Goal: Task Accomplishment & Management: Use online tool/utility

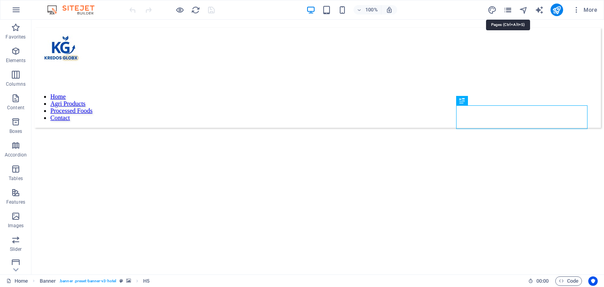
click at [510, 8] on icon "pages" at bounding box center [508, 10] width 9 height 9
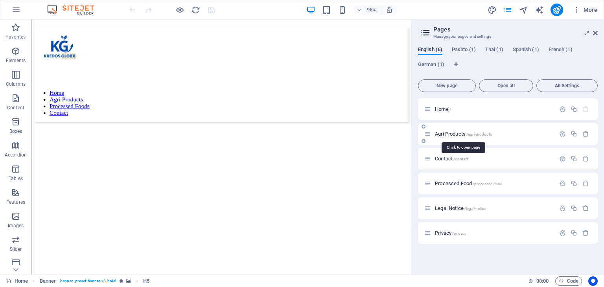
click at [453, 132] on span "Agri Products /agri-products" at bounding box center [463, 134] width 57 height 6
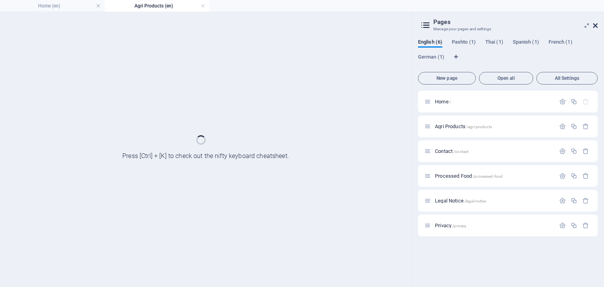
click at [598, 24] on icon at bounding box center [595, 25] width 5 height 6
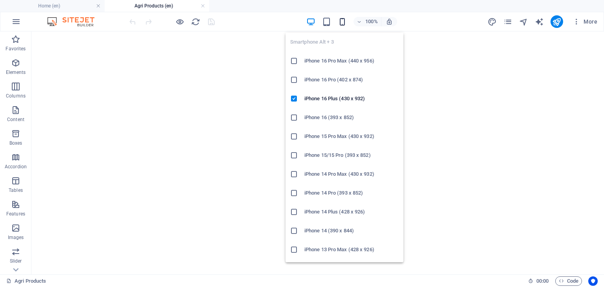
click at [342, 21] on icon "button" at bounding box center [342, 21] width 9 height 9
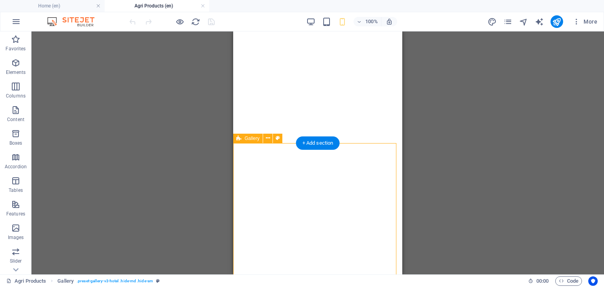
click at [236, 161] on div "Drag here to replace the existing content. Press “Ctrl” if you want to create a…" at bounding box center [317, 152] width 573 height 243
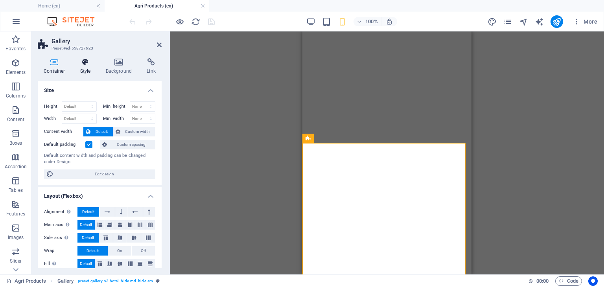
click at [89, 66] on icon at bounding box center [85, 62] width 22 height 8
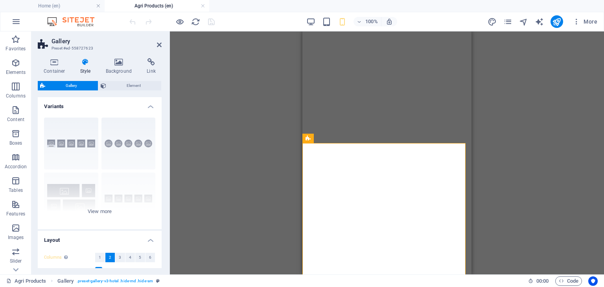
click at [66, 45] on h3 "Preset #ed-558727623" at bounding box center [99, 48] width 94 height 7
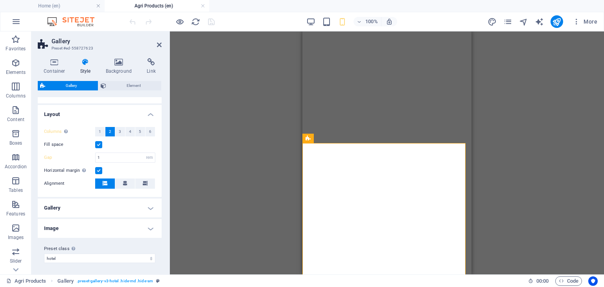
scroll to position [127, 0]
click at [85, 258] on select "default hotel captions Add preset class" at bounding box center [99, 257] width 111 height 9
click at [105, 203] on h4 "Gallery" at bounding box center [100, 207] width 124 height 19
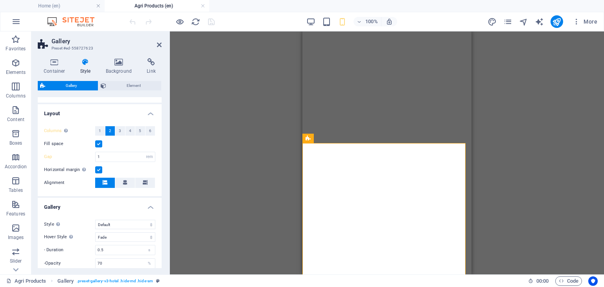
scroll to position [199, 0]
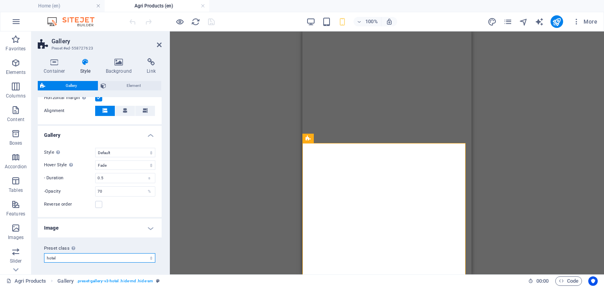
click at [84, 255] on select "default hotel captions Add preset class" at bounding box center [99, 257] width 111 height 9
select select "preset-gallery-v3-default"
click at [44, 263] on select "default hotel captions Add preset class" at bounding box center [99, 257] width 111 height 9
select select "captions"
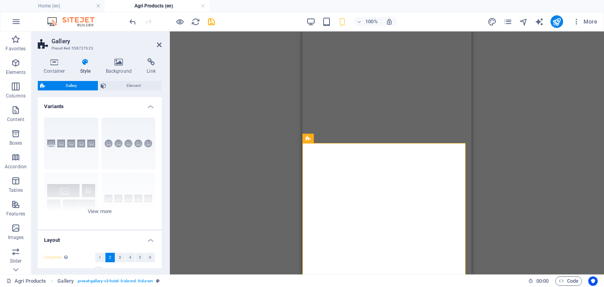
scroll to position [0, 0]
click at [299, 118] on div "Drag here to replace the existing content. Press “Ctrl” if you want to create a…" at bounding box center [387, 152] width 434 height 243
click at [120, 82] on span "Element" at bounding box center [134, 85] width 51 height 9
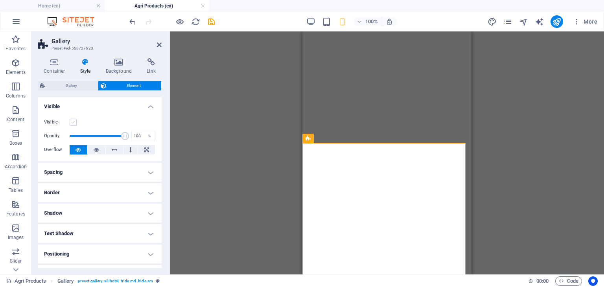
click at [73, 122] on label at bounding box center [73, 122] width 7 height 7
click at [0, 0] on input "Visible" at bounding box center [0, 0] width 0 height 0
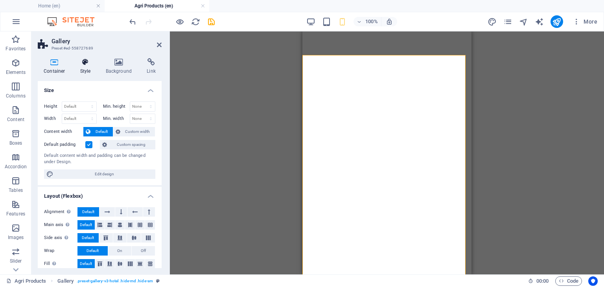
click at [83, 60] on icon at bounding box center [85, 62] width 22 height 8
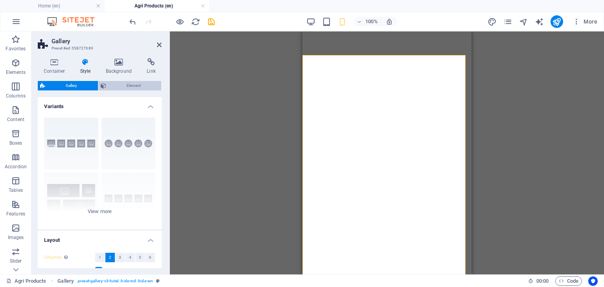
click at [111, 83] on span "Element" at bounding box center [134, 85] width 51 height 9
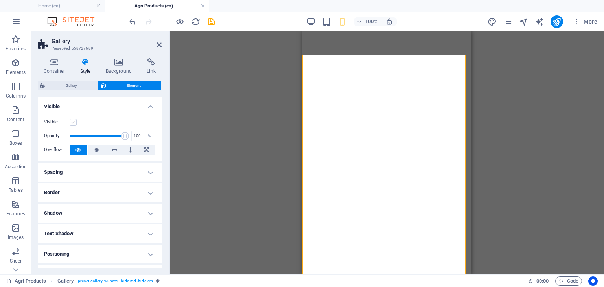
click at [74, 124] on label at bounding box center [73, 122] width 7 height 7
click at [0, 0] on input "Visible" at bounding box center [0, 0] width 0 height 0
click at [160, 46] on icon at bounding box center [159, 45] width 5 height 6
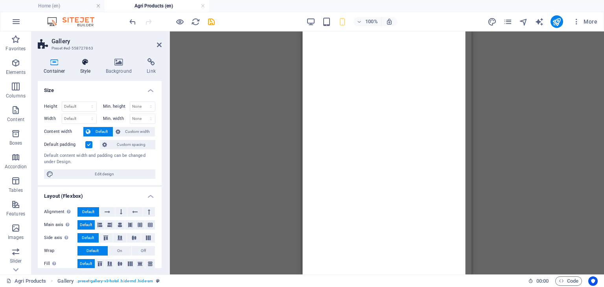
click at [89, 68] on h4 "Style" at bounding box center [87, 66] width 26 height 17
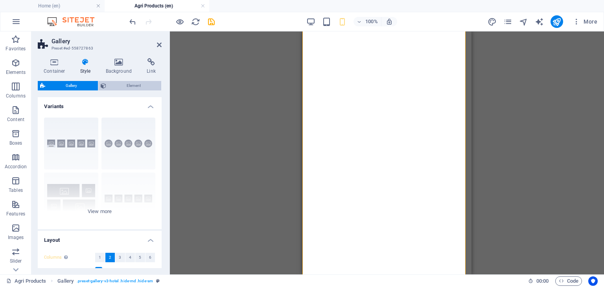
click at [109, 82] on span "Element" at bounding box center [134, 85] width 51 height 9
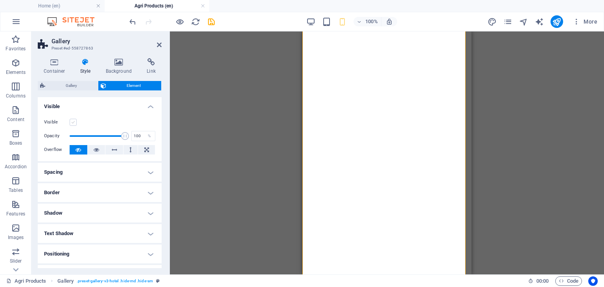
click at [72, 123] on label at bounding box center [73, 122] width 7 height 7
click at [0, 0] on input "Visible" at bounding box center [0, 0] width 0 height 0
click at [481, 104] on div "Drag here to replace the existing content. Press “Ctrl” if you want to create a…" at bounding box center [387, 152] width 434 height 243
click at [159, 44] on icon at bounding box center [159, 45] width 5 height 6
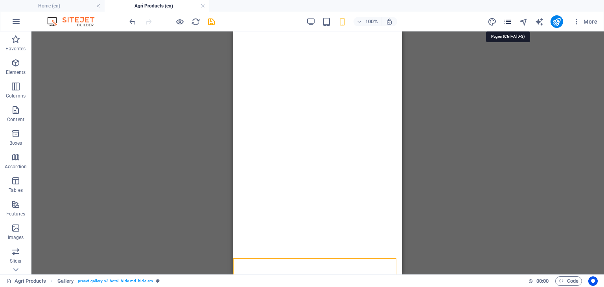
click at [507, 19] on icon "pages" at bounding box center [508, 21] width 9 height 9
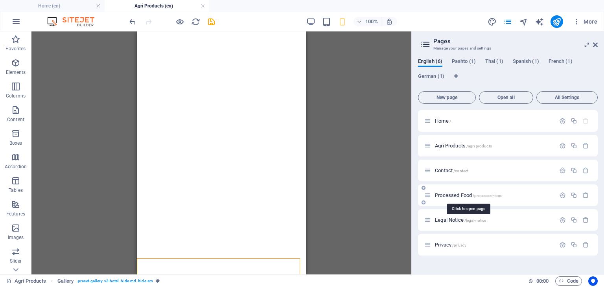
click at [455, 196] on span "Processed Food /processed-food" at bounding box center [469, 195] width 68 height 6
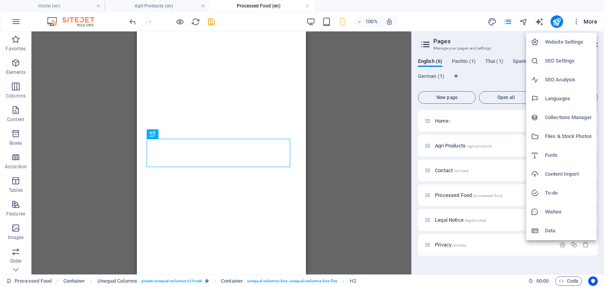
click at [359, 108] on div at bounding box center [302, 143] width 604 height 287
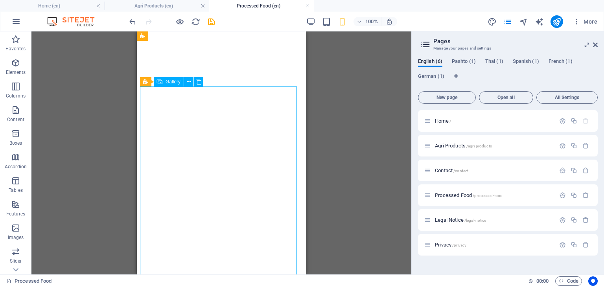
select select "4"
select select "px"
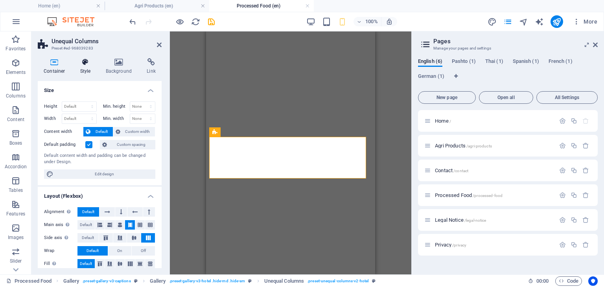
click at [89, 66] on icon at bounding box center [85, 62] width 22 height 8
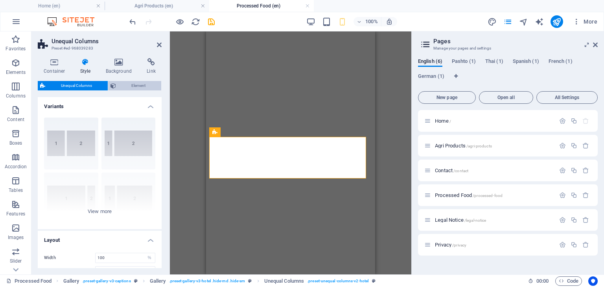
click at [113, 83] on icon at bounding box center [114, 85] width 6 height 9
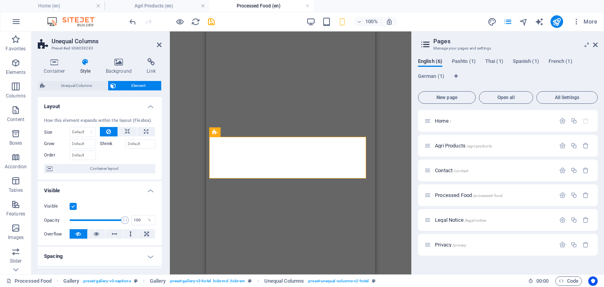
click at [73, 208] on label at bounding box center [73, 206] width 7 height 7
click at [0, 0] on input "Visible" at bounding box center [0, 0] width 0 height 0
click at [76, 207] on label at bounding box center [73, 206] width 7 height 7
click at [0, 0] on input "Visible" at bounding box center [0, 0] width 0 height 0
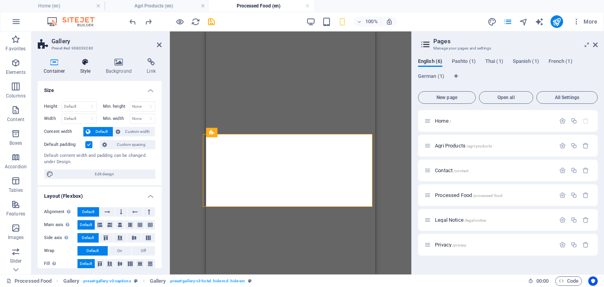
click at [87, 65] on icon at bounding box center [85, 62] width 22 height 8
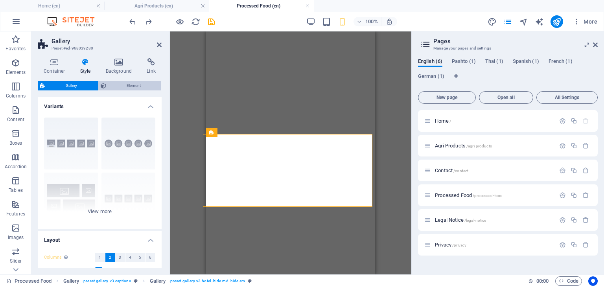
click at [113, 87] on span "Element" at bounding box center [134, 85] width 51 height 9
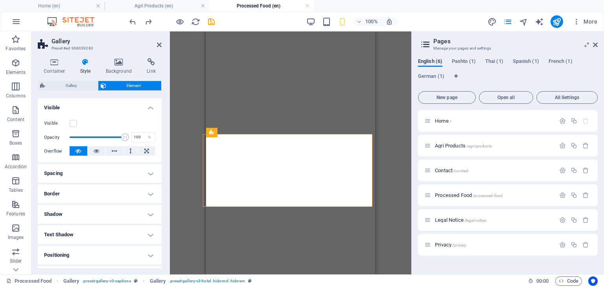
scroll to position [87, 0]
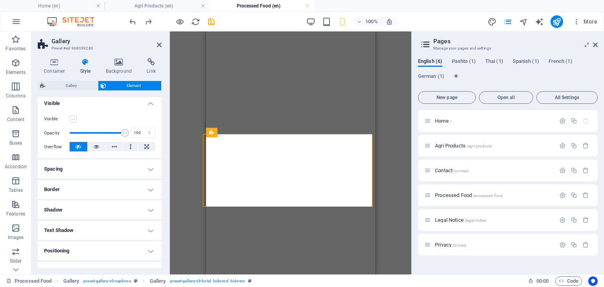
click at [72, 121] on label at bounding box center [73, 119] width 7 height 7
click at [0, 0] on input "Visible" at bounding box center [0, 0] width 0 height 0
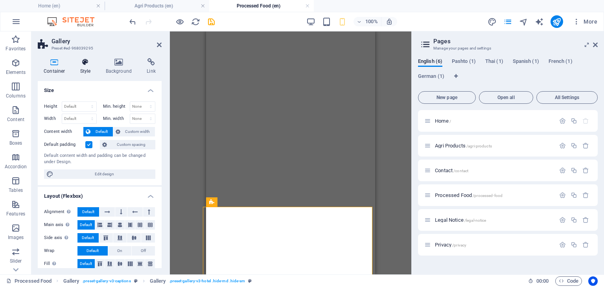
click at [82, 66] on icon at bounding box center [85, 62] width 22 height 8
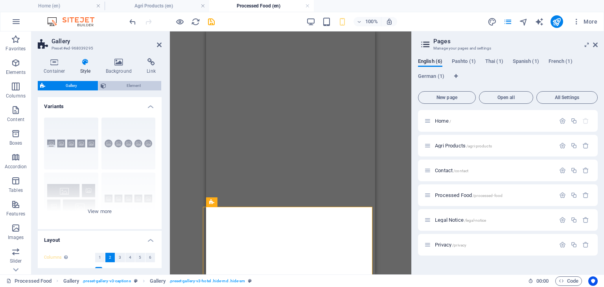
click at [113, 81] on span "Element" at bounding box center [134, 85] width 51 height 9
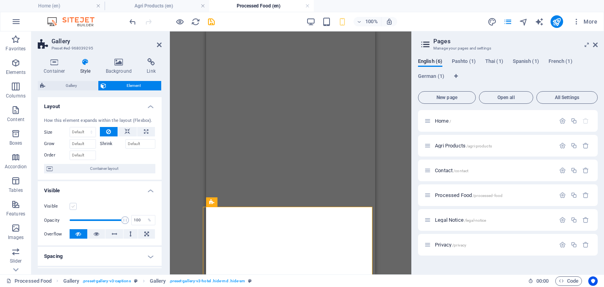
click at [73, 205] on label at bounding box center [73, 206] width 7 height 7
click at [0, 0] on input "Visible" at bounding box center [0, 0] width 0 height 0
click at [159, 43] on icon at bounding box center [159, 45] width 5 height 6
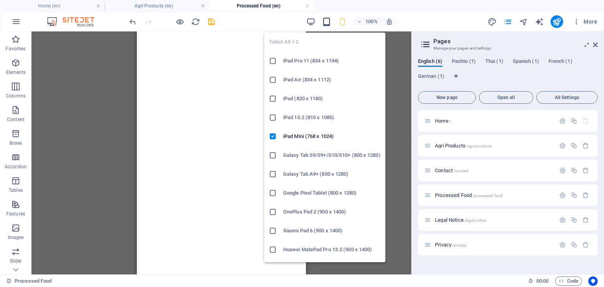
click at [326, 18] on icon "button" at bounding box center [326, 21] width 9 height 9
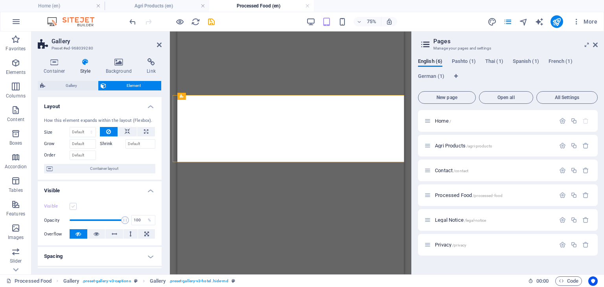
click at [75, 203] on label at bounding box center [73, 206] width 7 height 7
click at [0, 0] on input "Visible" at bounding box center [0, 0] width 0 height 0
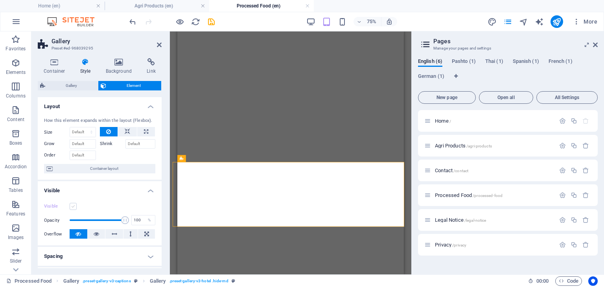
click at [75, 205] on label at bounding box center [73, 206] width 7 height 7
click at [0, 0] on input "Visible" at bounding box center [0, 0] width 0 height 0
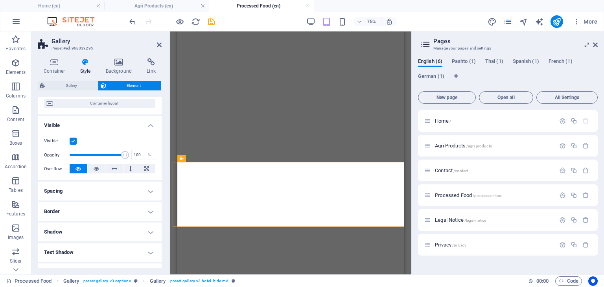
scroll to position [78, 0]
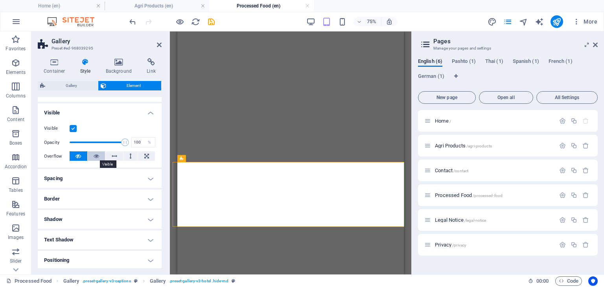
click at [96, 157] on icon at bounding box center [97, 156] width 6 height 9
click at [159, 42] on icon at bounding box center [159, 45] width 5 height 6
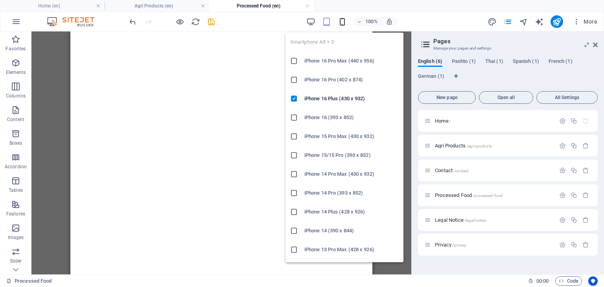
click at [343, 21] on icon "button" at bounding box center [342, 21] width 9 height 9
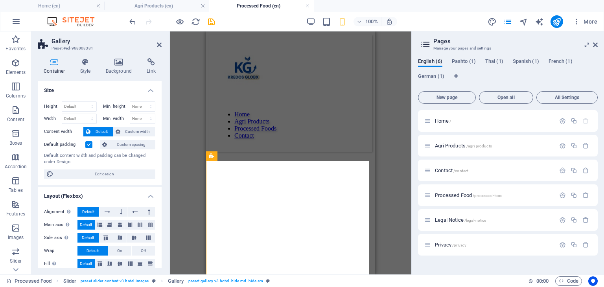
scroll to position [146, 0]
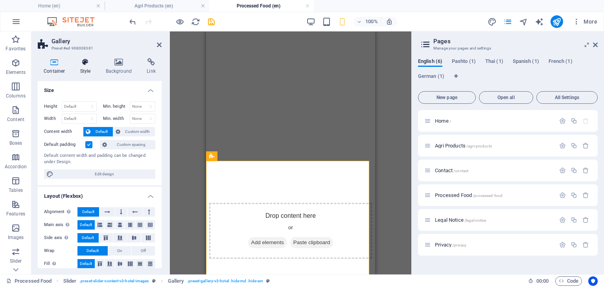
click at [87, 67] on h4 "Style" at bounding box center [87, 66] width 26 height 17
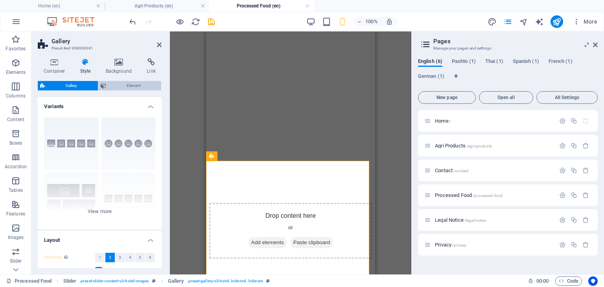
click at [126, 89] on span "Element" at bounding box center [134, 85] width 51 height 9
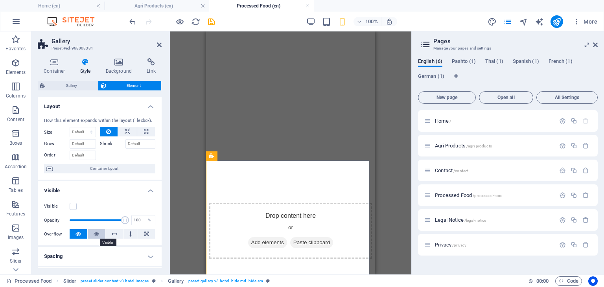
click at [94, 233] on icon at bounding box center [97, 233] width 6 height 9
click at [74, 205] on label at bounding box center [73, 206] width 7 height 7
click at [0, 0] on input "Visible" at bounding box center [0, 0] width 0 height 0
click at [157, 44] on icon at bounding box center [159, 45] width 5 height 6
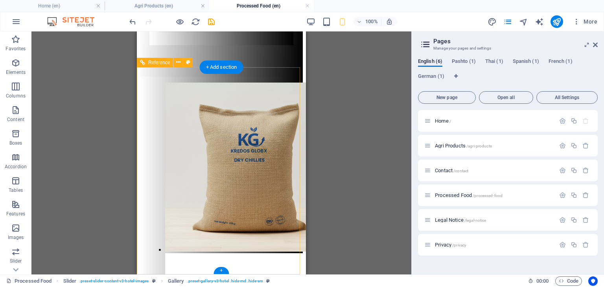
scroll to position [1079, 0]
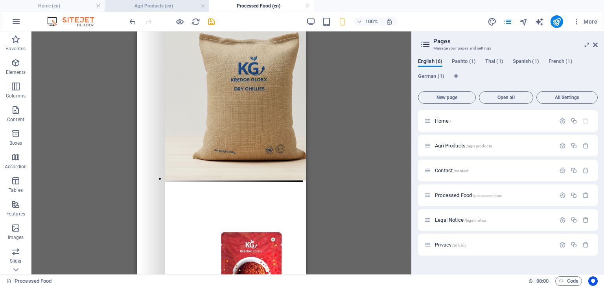
click at [164, 4] on h4 "Agri Products (en)" at bounding box center [157, 6] width 105 height 9
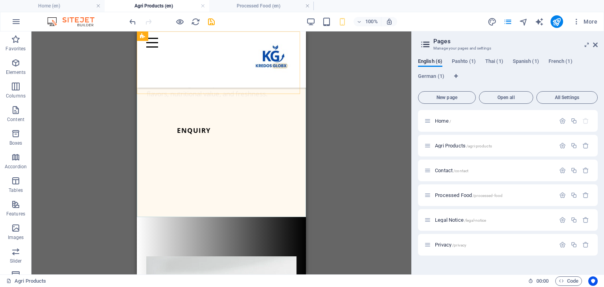
scroll to position [480, 0]
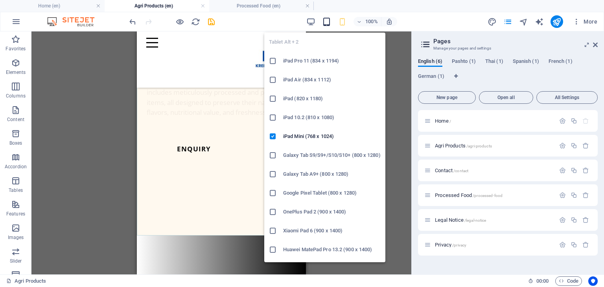
click at [327, 22] on icon "button" at bounding box center [326, 21] width 9 height 9
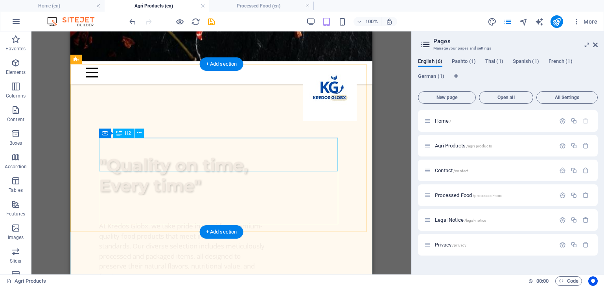
scroll to position [632, 0]
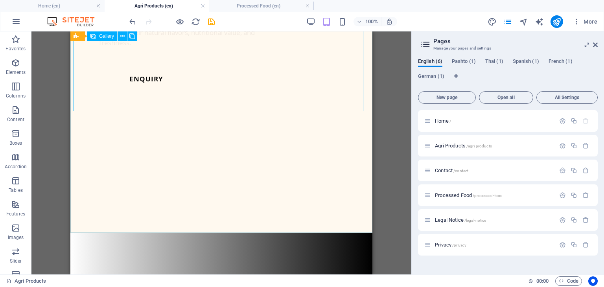
select select "4"
select select "px"
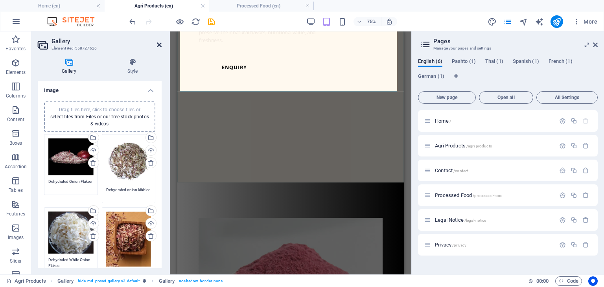
click at [159, 43] on icon at bounding box center [159, 45] width 5 height 6
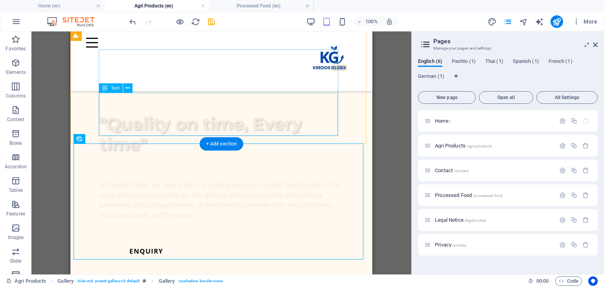
scroll to position [483, 0]
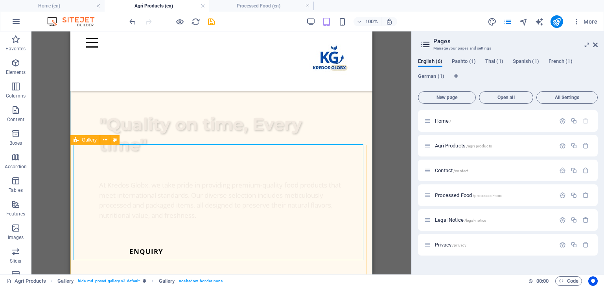
click at [77, 137] on icon at bounding box center [76, 139] width 5 height 9
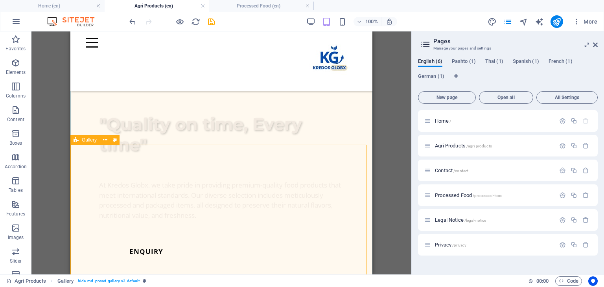
click at [77, 140] on icon at bounding box center [76, 139] width 5 height 9
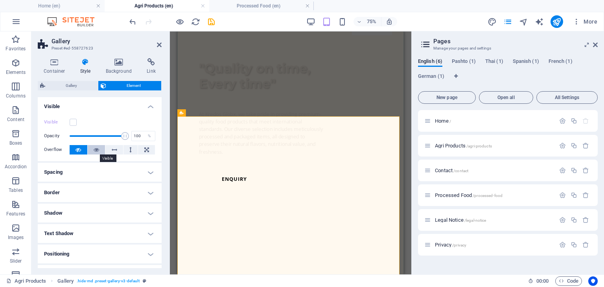
click at [95, 148] on icon at bounding box center [97, 149] width 6 height 9
click at [74, 123] on label at bounding box center [73, 122] width 7 height 7
click at [0, 0] on input "Visible" at bounding box center [0, 0] width 0 height 0
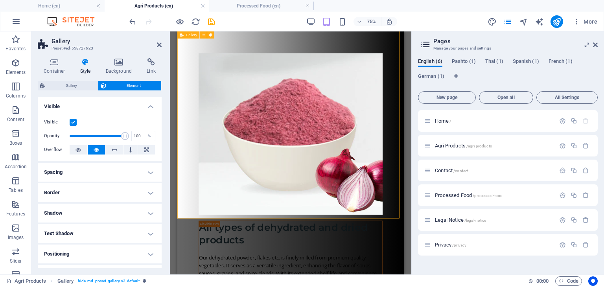
scroll to position [1034, 0]
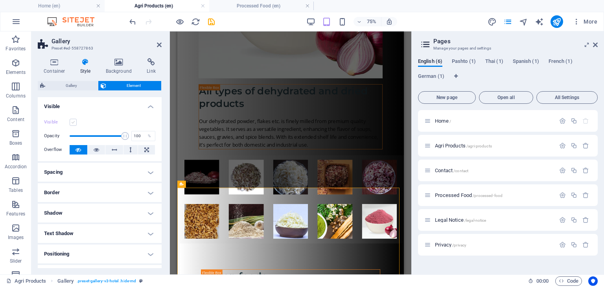
click at [71, 122] on label at bounding box center [73, 122] width 7 height 7
click at [0, 0] on input "Visible" at bounding box center [0, 0] width 0 height 0
click at [98, 150] on icon at bounding box center [97, 149] width 6 height 9
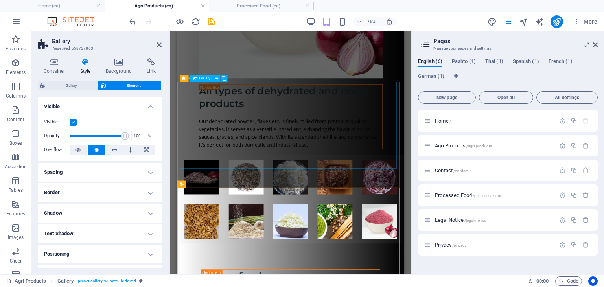
select select "4"
select select "px"
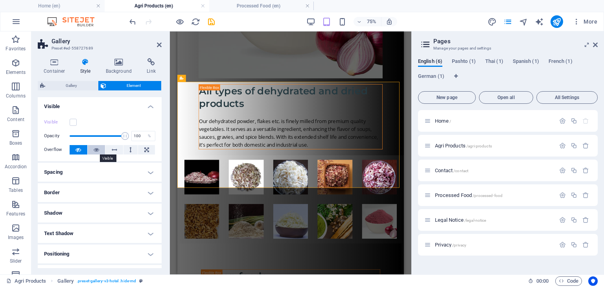
click at [91, 148] on button at bounding box center [97, 149] width 18 height 9
click at [74, 120] on label at bounding box center [73, 122] width 7 height 7
click at [0, 0] on input "Visible" at bounding box center [0, 0] width 0 height 0
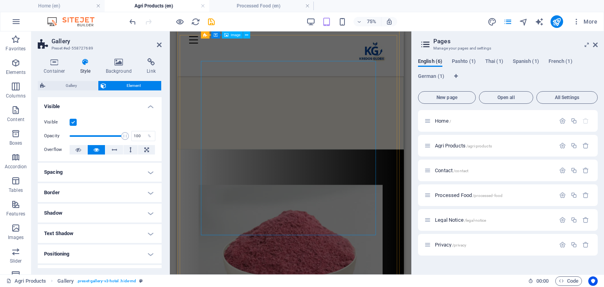
scroll to position [693, 0]
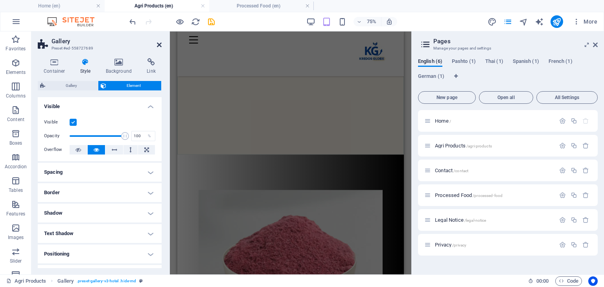
click at [159, 43] on icon at bounding box center [159, 45] width 5 height 6
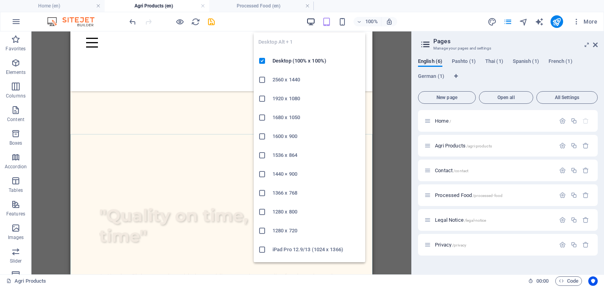
scroll to position [392, 0]
click at [312, 23] on icon "button" at bounding box center [311, 21] width 9 height 9
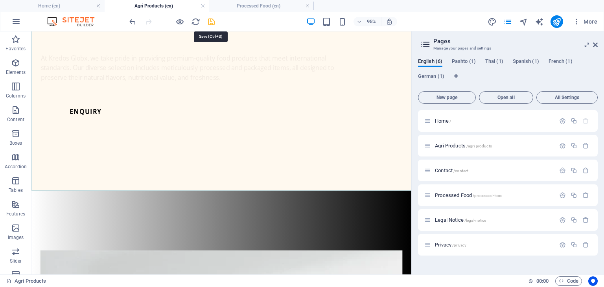
click at [211, 23] on icon "save" at bounding box center [211, 21] width 9 height 9
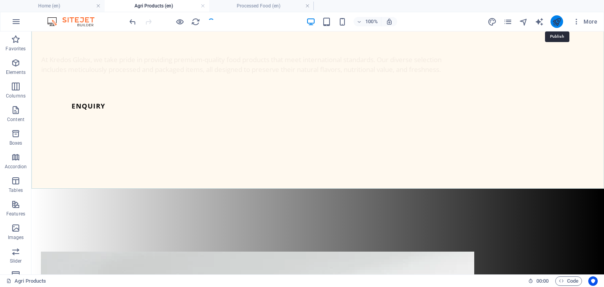
click at [556, 18] on icon "publish" at bounding box center [557, 21] width 9 height 9
click at [561, 20] on icon "publish" at bounding box center [557, 21] width 9 height 9
